Goal: Information Seeking & Learning: Learn about a topic

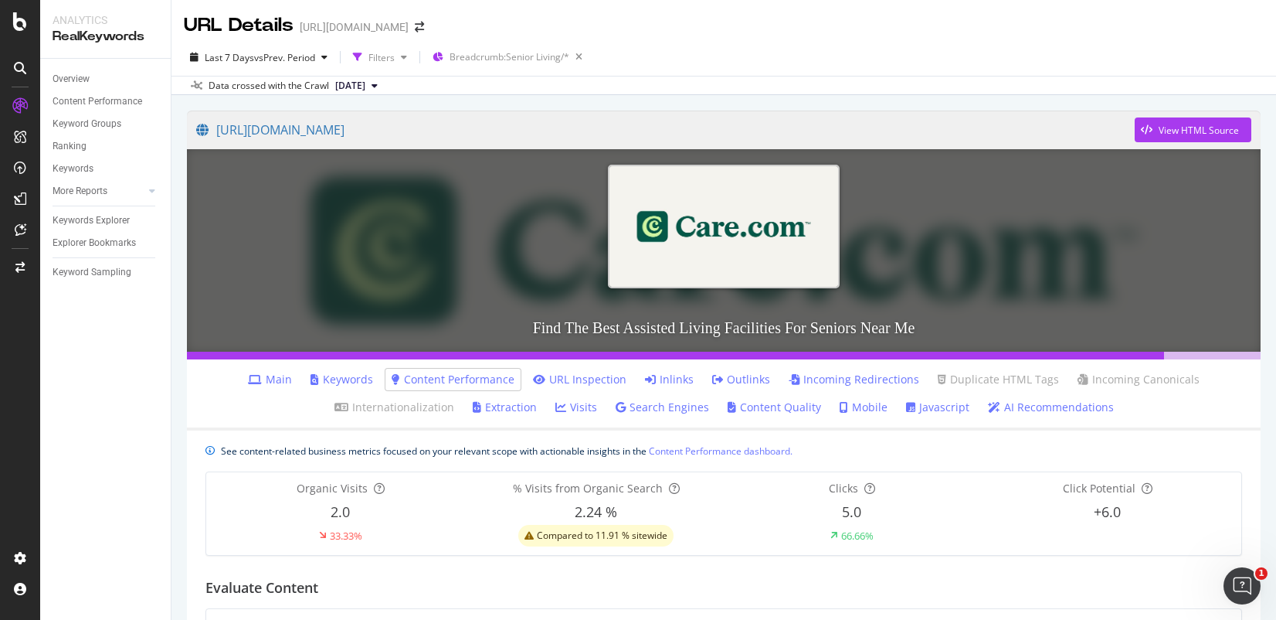
scroll to position [127, 0]
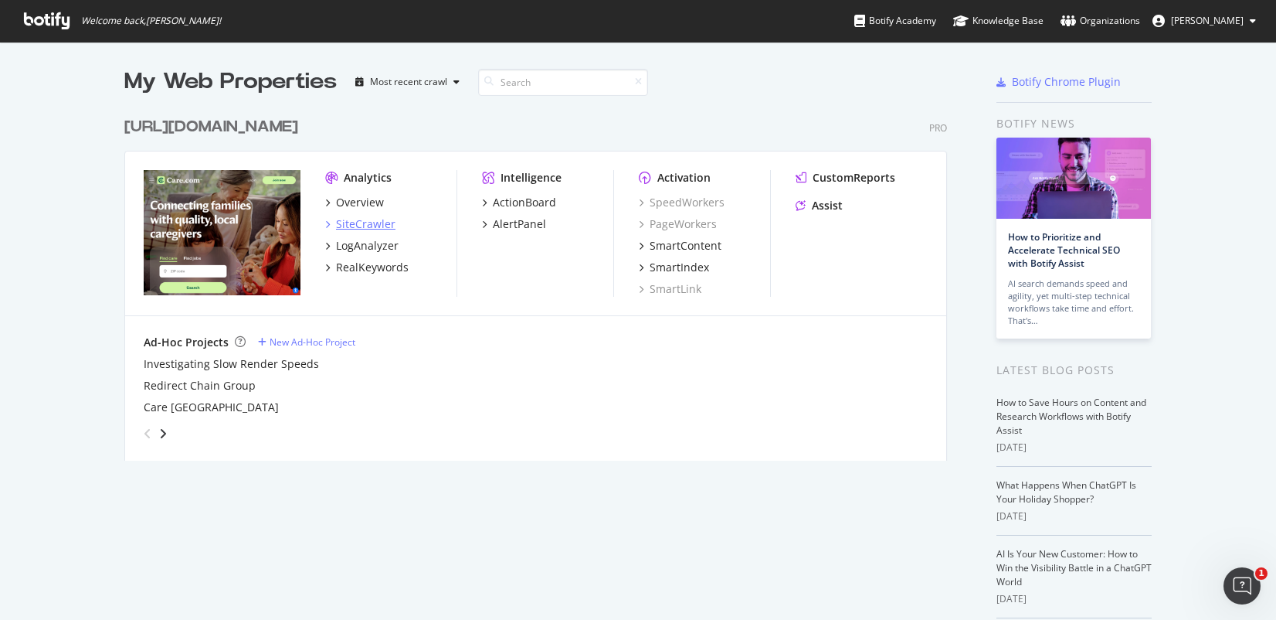
click at [362, 219] on div "SiteCrawler" at bounding box center [365, 223] width 59 height 15
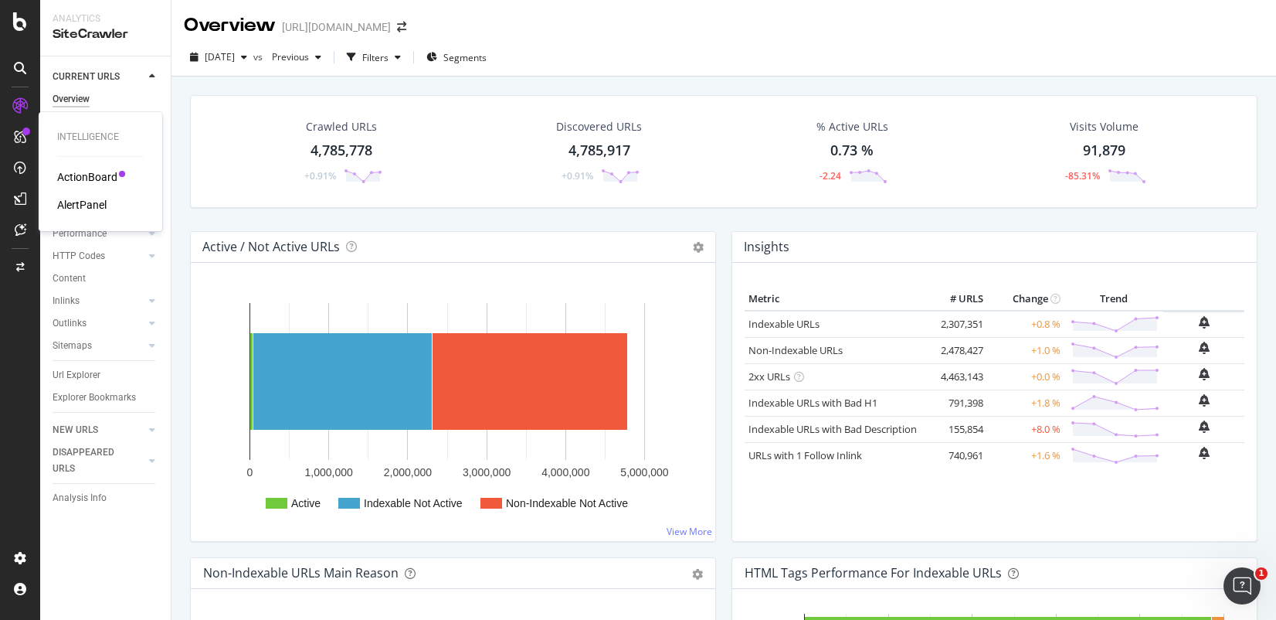
click at [100, 180] on div "ActionBoard" at bounding box center [87, 176] width 60 height 15
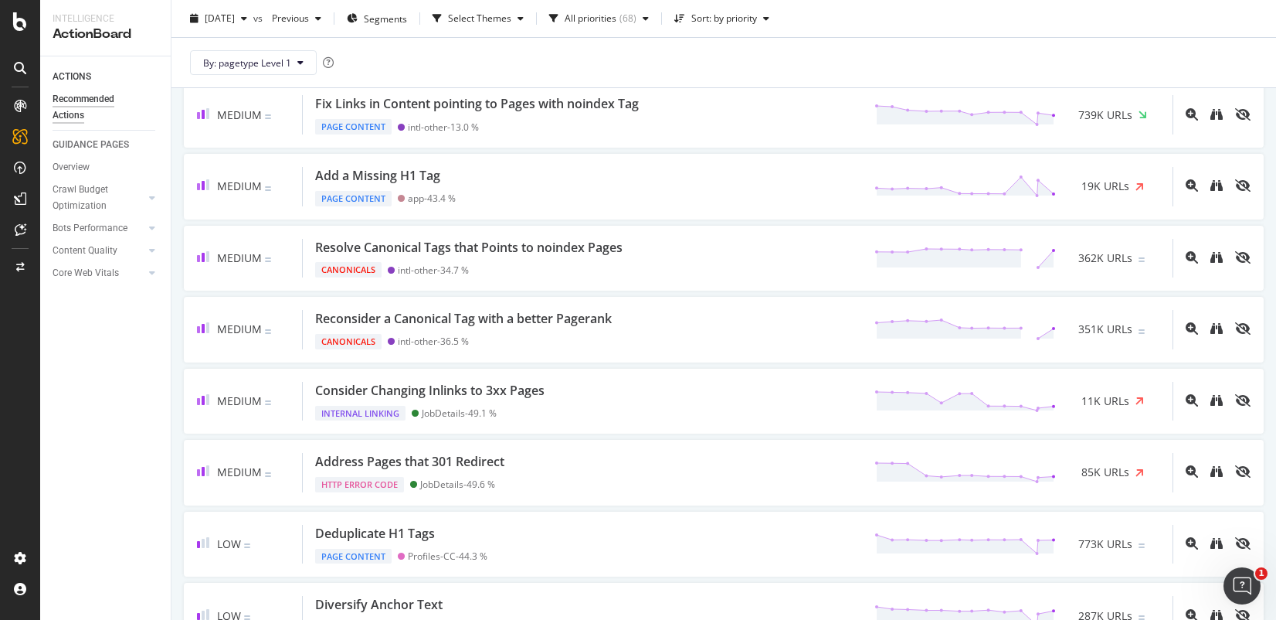
scroll to position [471, 0]
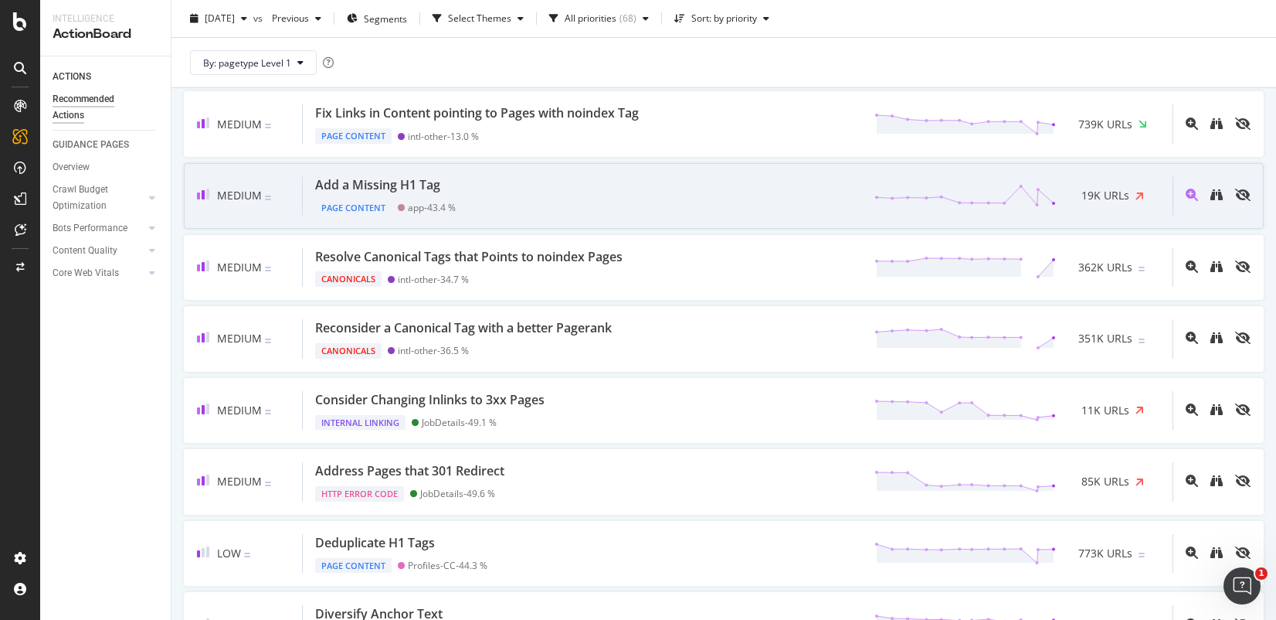
click at [453, 192] on div "Add a Missing H1 Tag" at bounding box center [385, 185] width 141 height 18
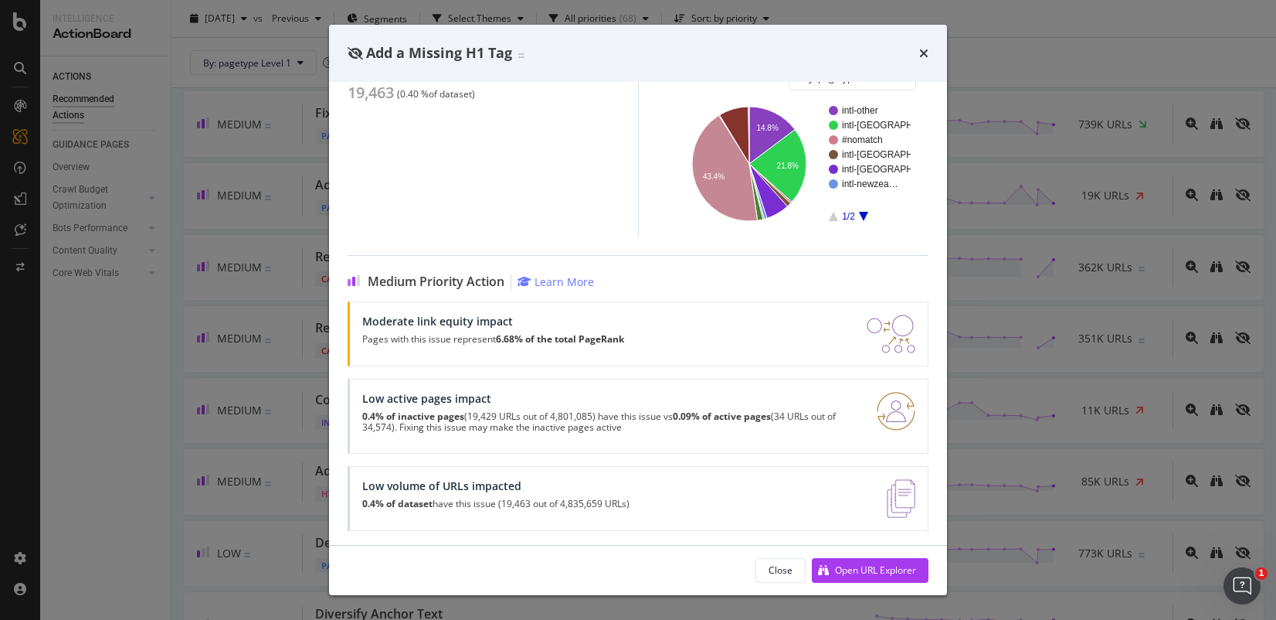
scroll to position [203, 0]
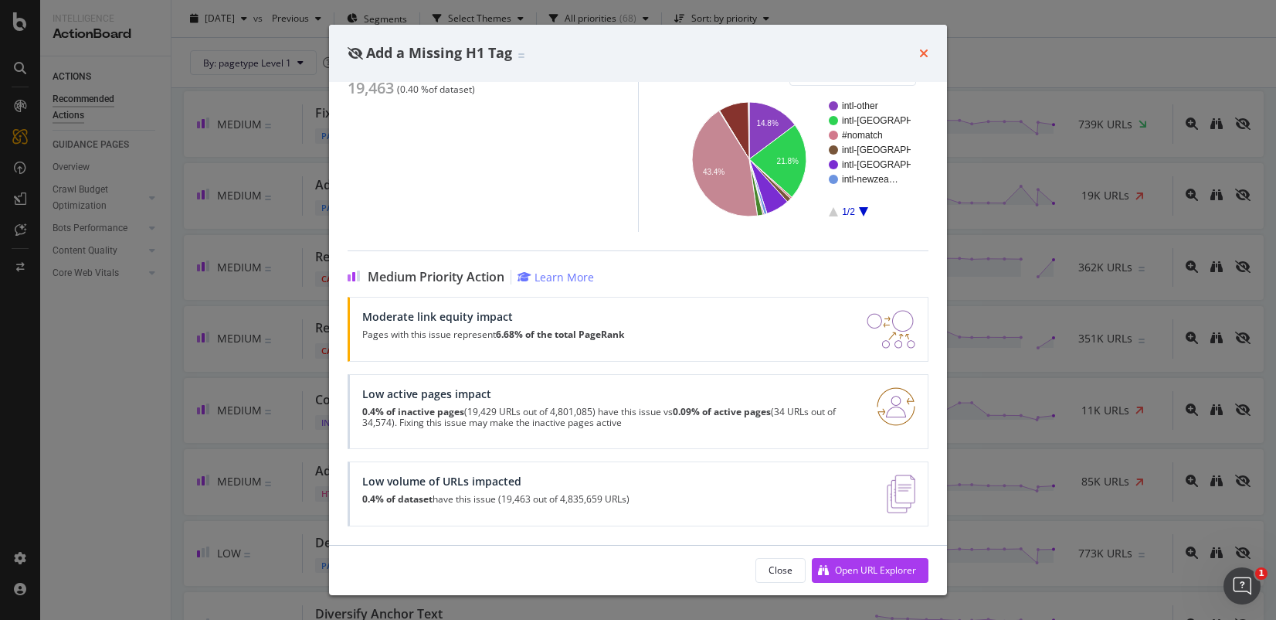
click at [920, 53] on icon "times" at bounding box center [924, 53] width 9 height 12
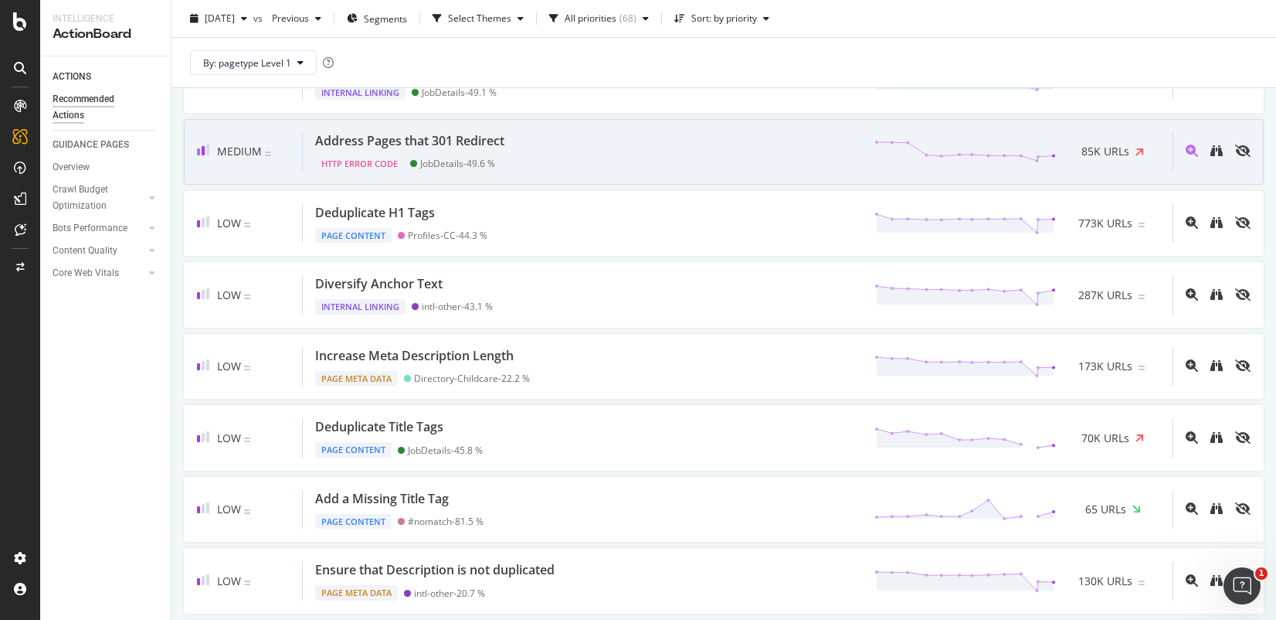
scroll to position [938, 0]
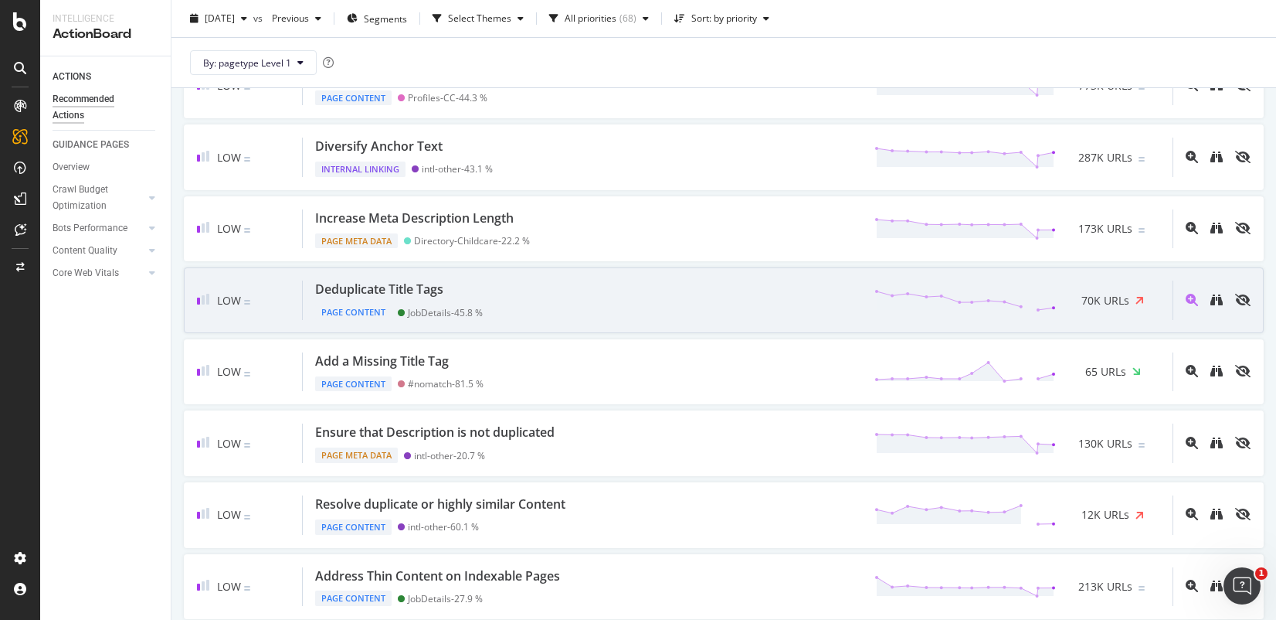
click at [557, 277] on div "Low Deduplicate Title Tags Page Content JobDetails - 45.8 % 70K URLs" at bounding box center [724, 300] width 1080 height 66
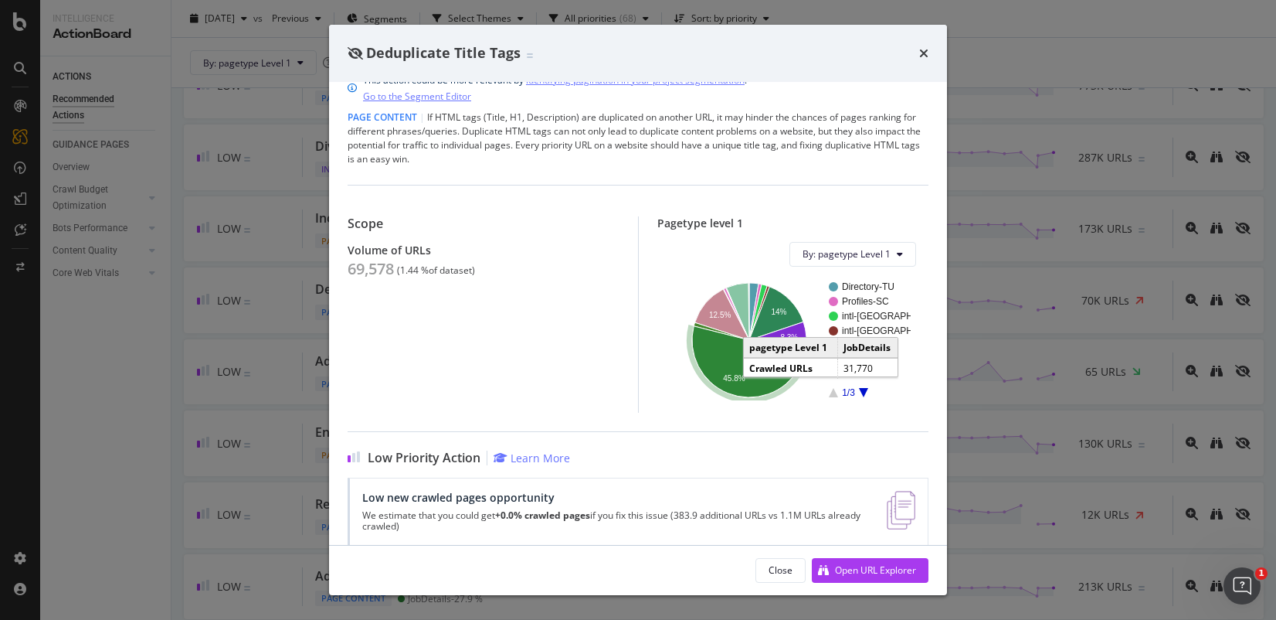
scroll to position [55, 0]
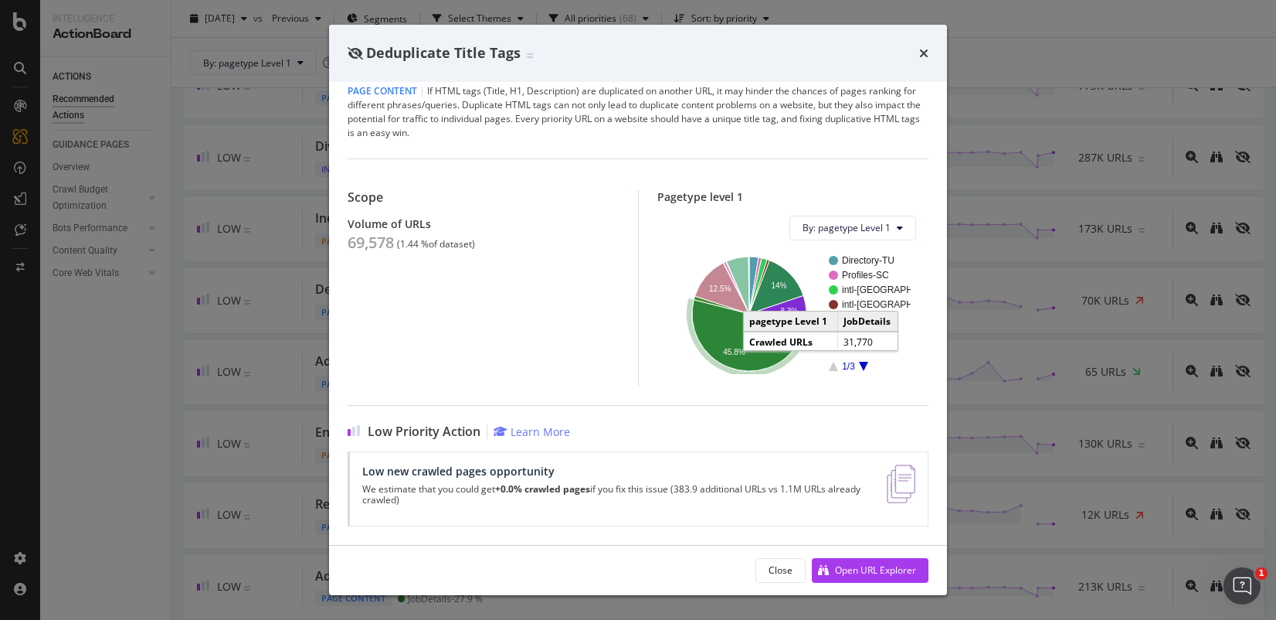
click at [724, 356] on icon "A chart." at bounding box center [745, 335] width 107 height 71
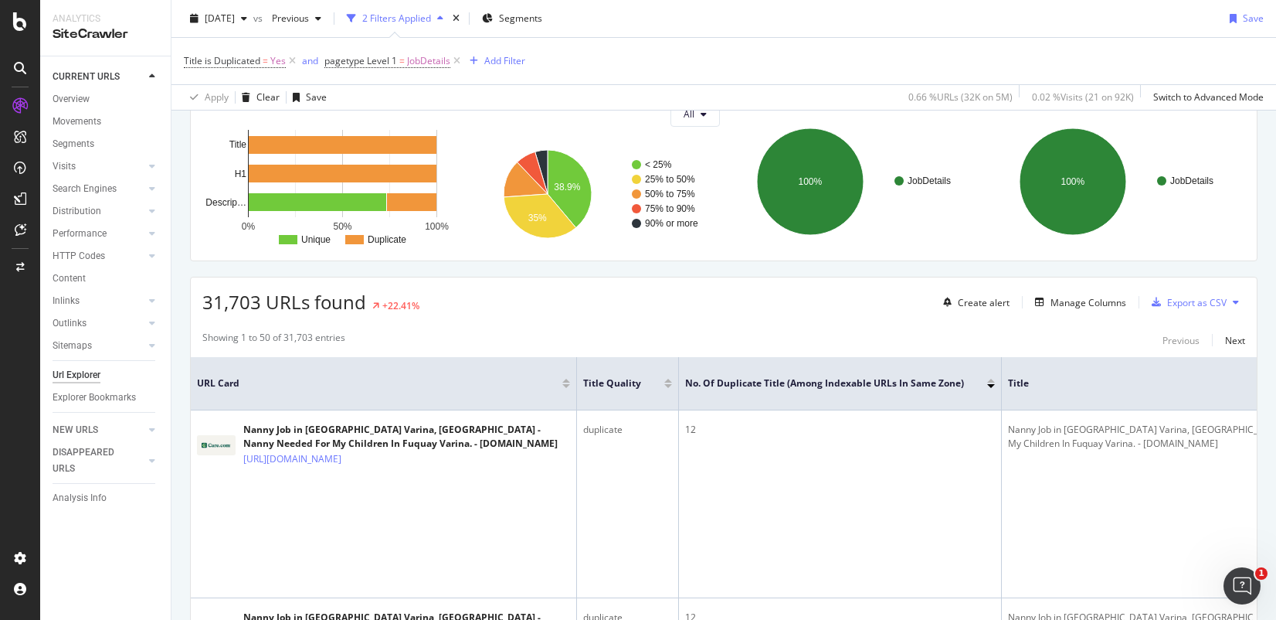
scroll to position [110, 0]
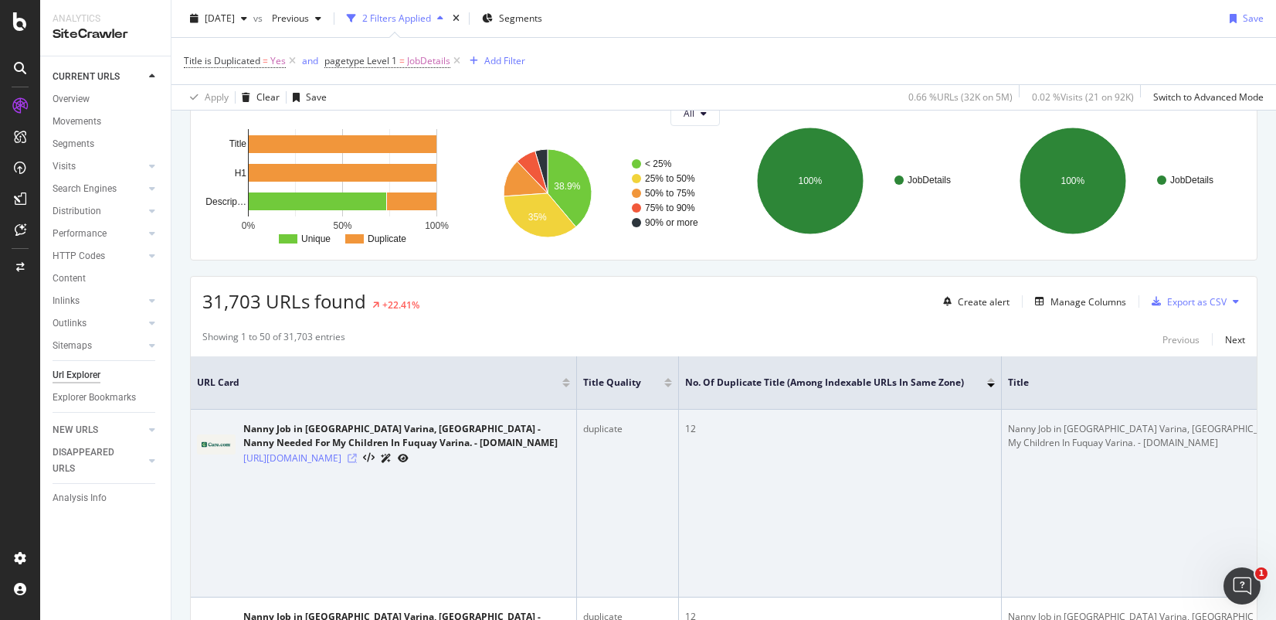
click at [357, 463] on icon at bounding box center [352, 458] width 9 height 9
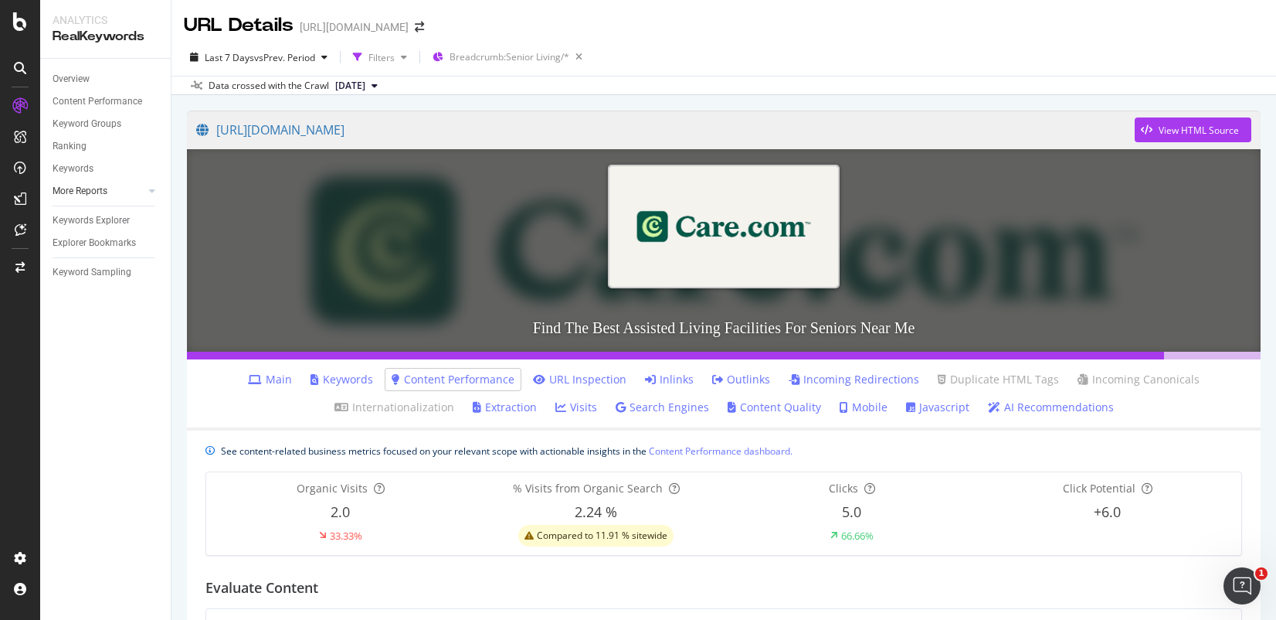
scroll to position [127, 0]
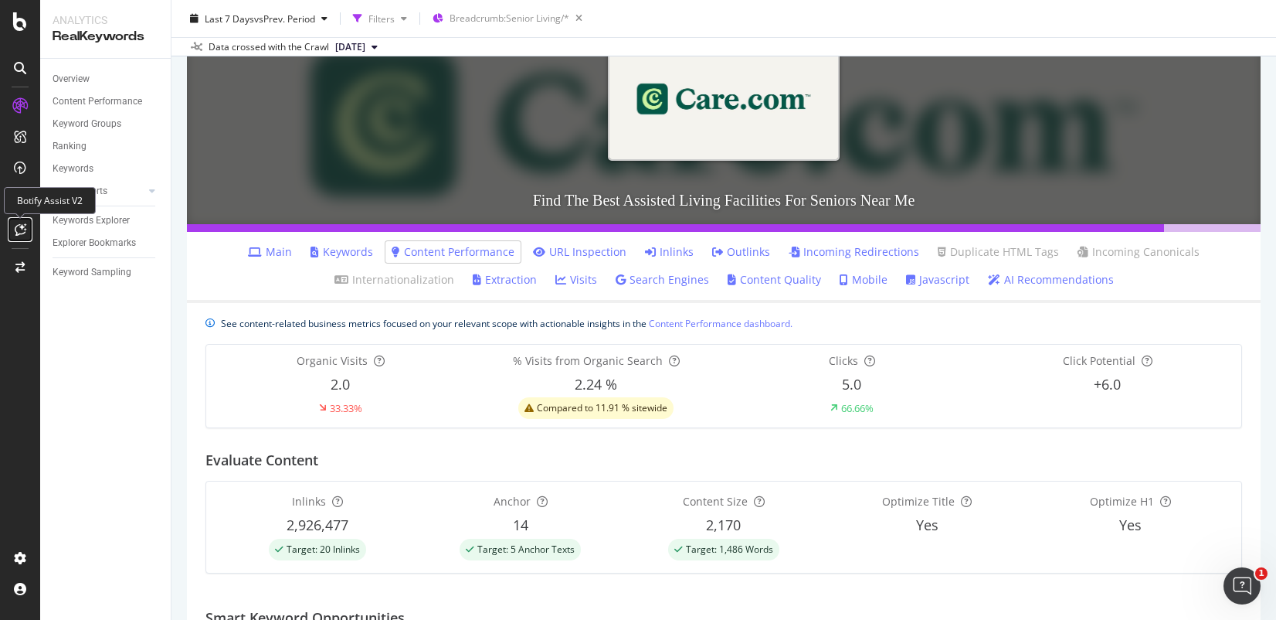
click at [20, 231] on icon at bounding box center [21, 229] width 12 height 12
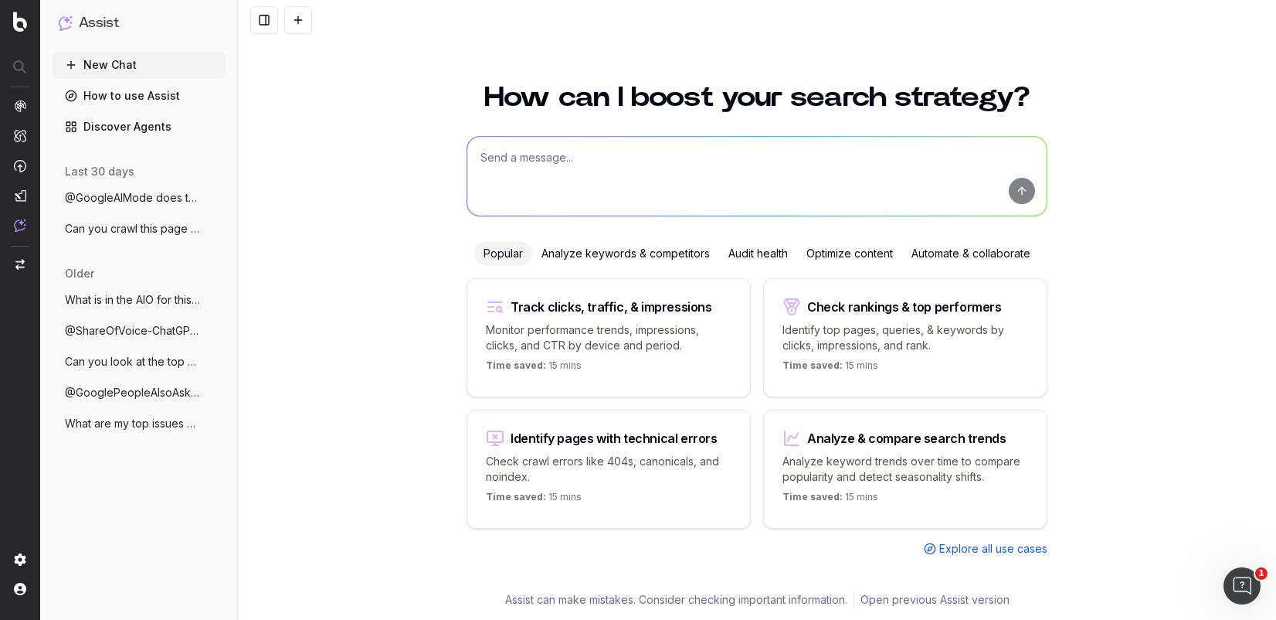
click at [722, 131] on div "How can I boost your search strategy? Popular Analyze keywords & competitors Au…" at bounding box center [757, 328] width 593 height 527
click at [661, 169] on textarea at bounding box center [757, 176] width 580 height 79
click at [586, 260] on div "Analyze keywords & competitors" at bounding box center [625, 253] width 187 height 25
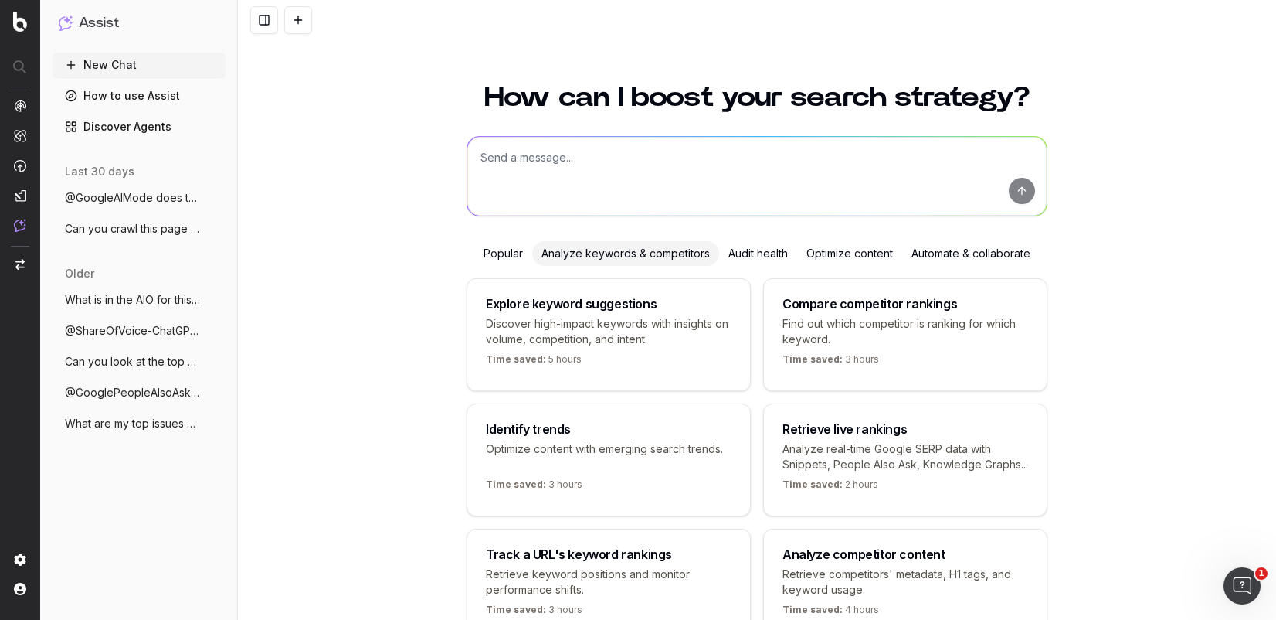
scroll to position [127, 0]
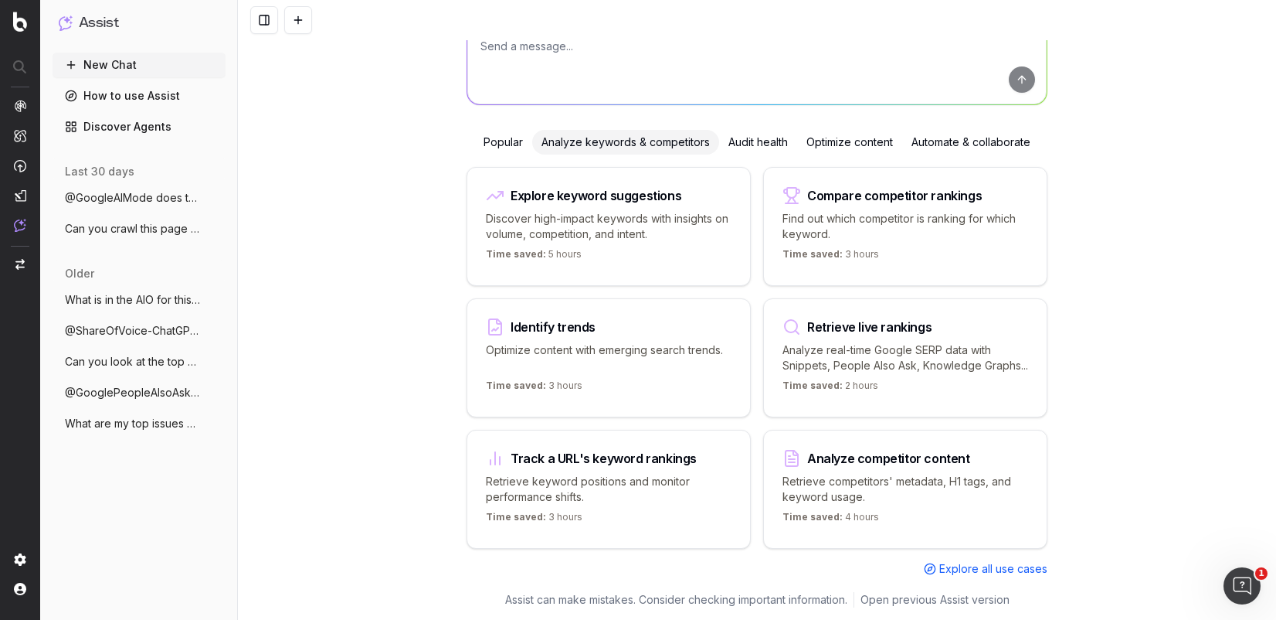
click at [665, 186] on div "Explore keyword suggestions" at bounding box center [609, 195] width 246 height 19
type textarea "Find and group the top keywords for"
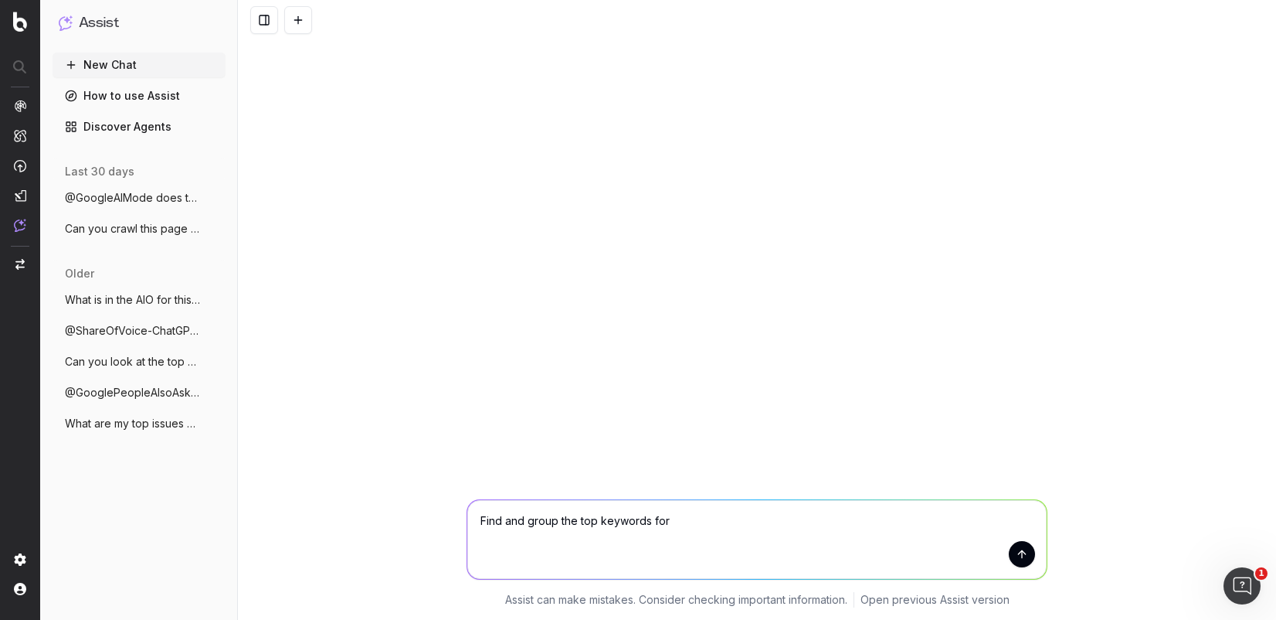
scroll to position [0, 0]
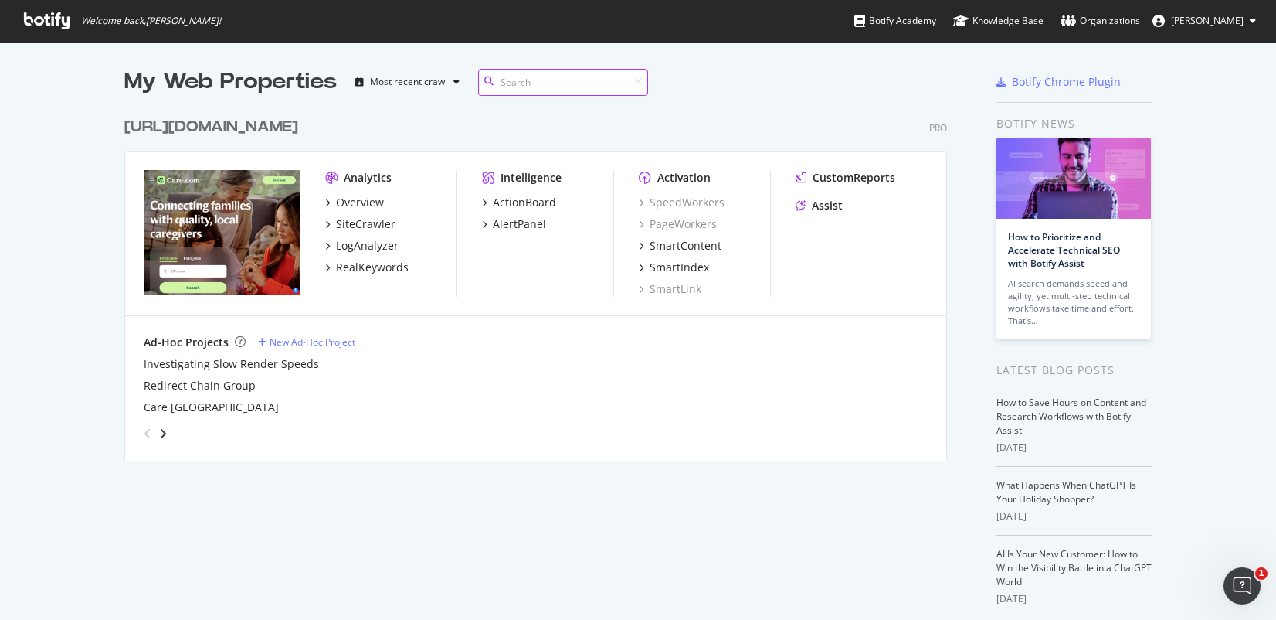
scroll to position [352, 824]
